Goal: Transaction & Acquisition: Subscribe to service/newsletter

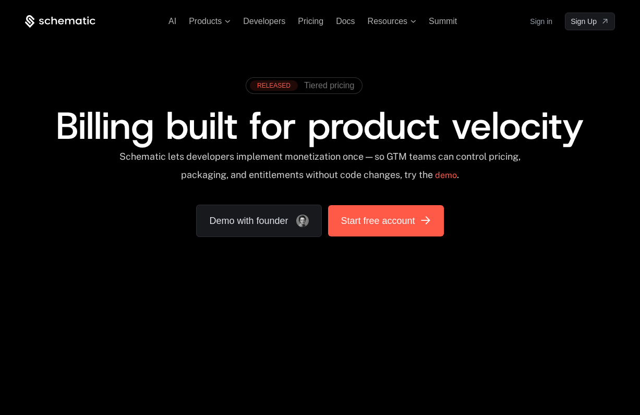
click at [408, 234] on link "Start free account" at bounding box center [385, 220] width 115 height 31
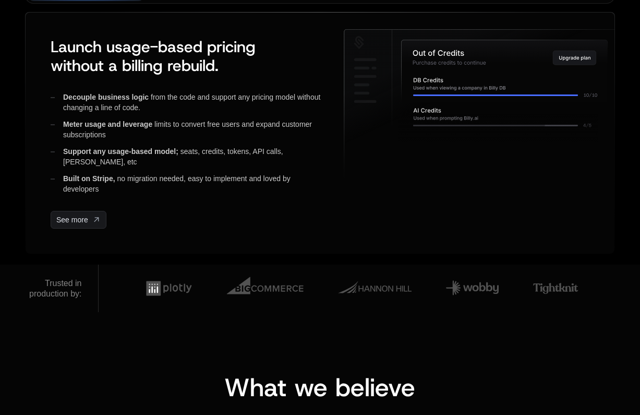
scroll to position [261, 0]
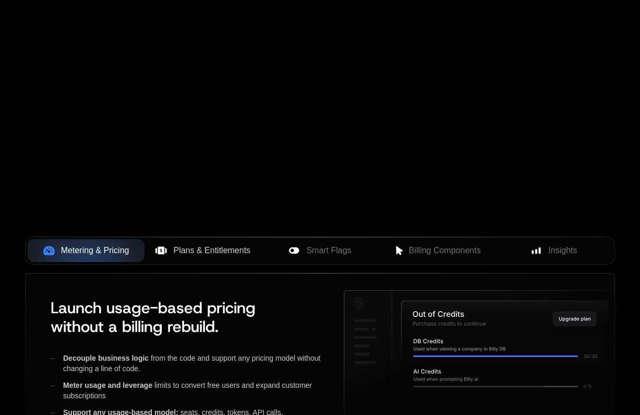
click at [178, 258] on button "Plans & Entitlements" at bounding box center [202, 250] width 117 height 23
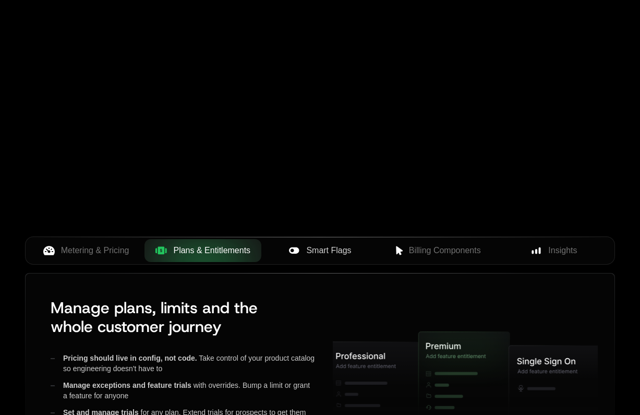
click at [341, 250] on span "Smart Flags" at bounding box center [328, 250] width 45 height 13
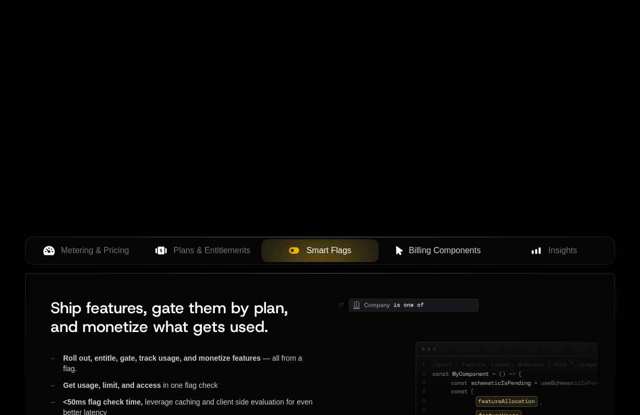
click at [410, 246] on span "Billing Components" at bounding box center [445, 250] width 72 height 13
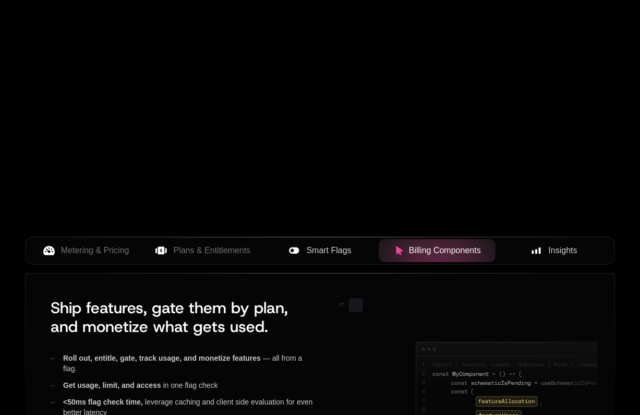
click at [545, 248] on div "Insights" at bounding box center [554, 250] width 100 height 13
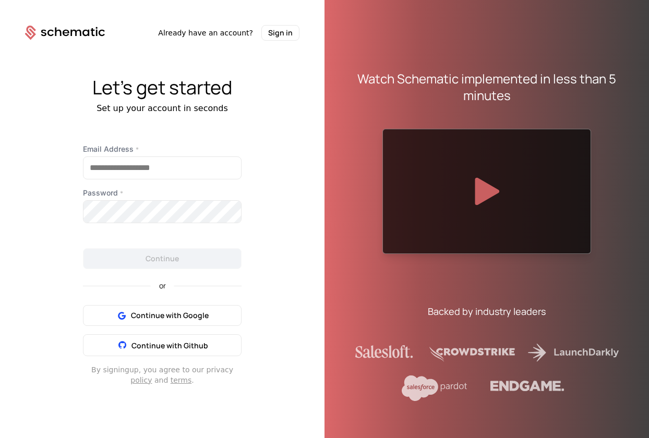
click at [491, 198] on icon at bounding box center [486, 192] width 25 height 28
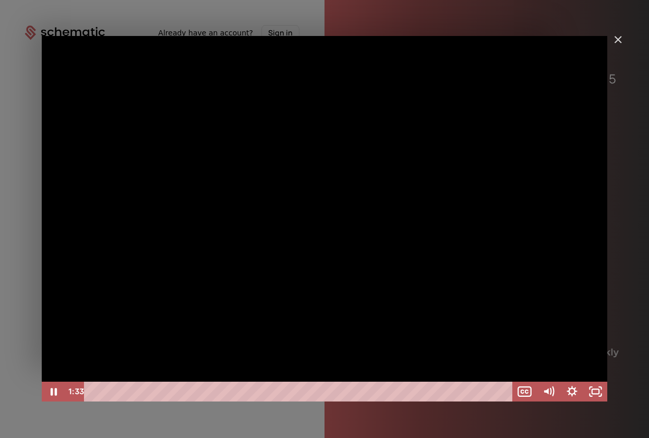
click at [275, 390] on div "Playbar" at bounding box center [300, 392] width 414 height 20
click at [275, 390] on div "Playbar" at bounding box center [275, 392] width 7 height 7
